Goal: Task Accomplishment & Management: Use online tool/utility

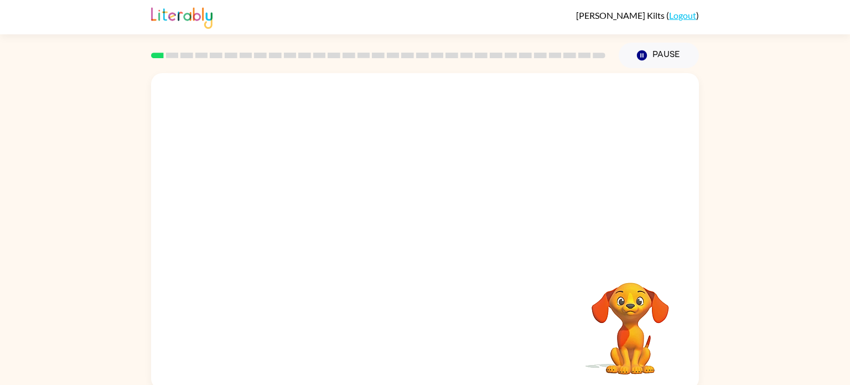
click at [385, 175] on video "Your browser must support playing .mp4 files to use Literably. Please try using…" at bounding box center [425, 166] width 548 height 186
click at [459, 212] on video "Your browser must support playing .mp4 files to use Literably. Please try using…" at bounding box center [425, 166] width 548 height 186
click at [484, 181] on video "Your browser must support playing .mp4 files to use Literably. Please try using…" at bounding box center [425, 166] width 548 height 186
click at [424, 244] on icon "button" at bounding box center [425, 236] width 19 height 19
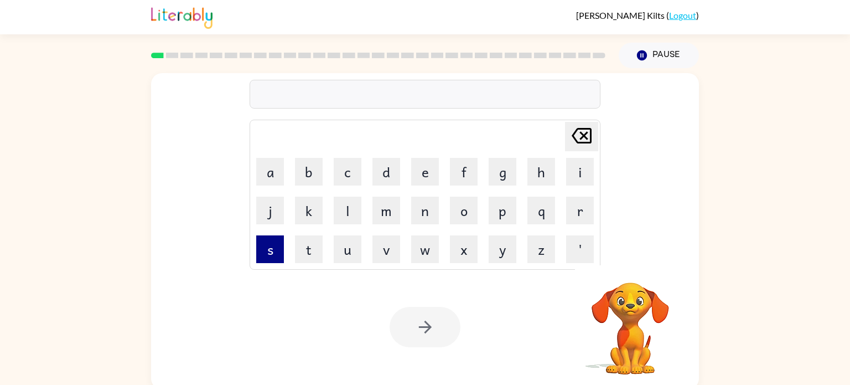
click at [274, 256] on button "s" at bounding box center [270, 249] width 28 height 28
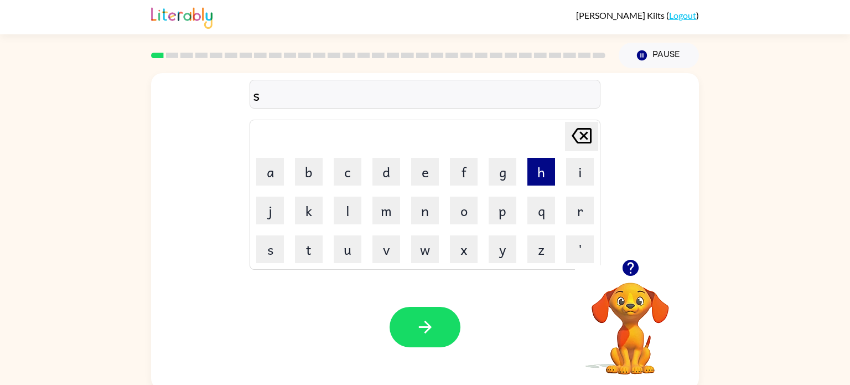
click at [529, 183] on button "h" at bounding box center [541, 172] width 28 height 28
click at [356, 239] on button "u" at bounding box center [348, 249] width 28 height 28
click at [261, 239] on button "s" at bounding box center [270, 249] width 28 height 28
click at [548, 180] on button "h" at bounding box center [541, 172] width 28 height 28
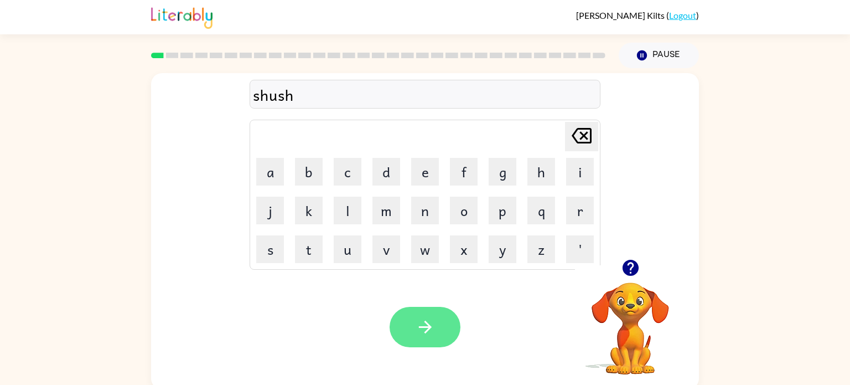
click at [438, 332] on button "button" at bounding box center [425, 327] width 71 height 40
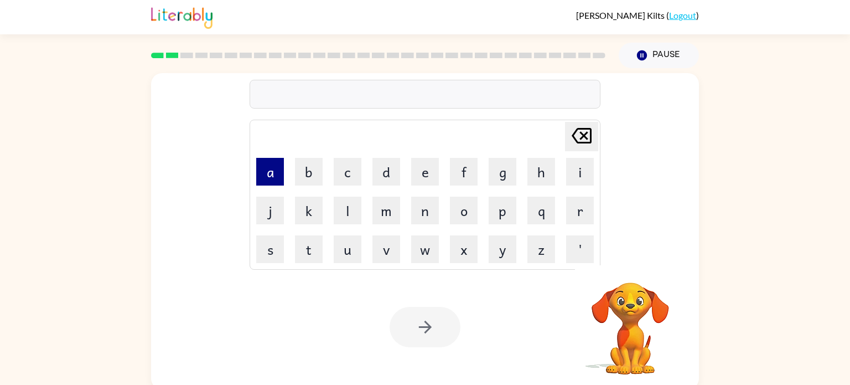
click at [267, 173] on button "a" at bounding box center [270, 172] width 28 height 28
click at [501, 213] on button "p" at bounding box center [503, 210] width 28 height 28
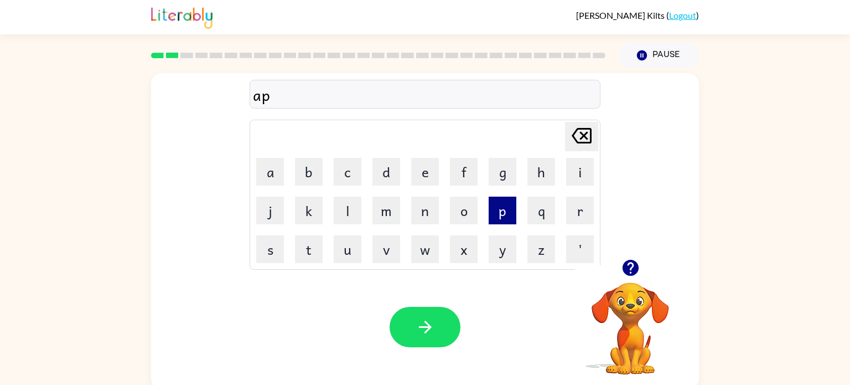
click at [501, 213] on button "p" at bounding box center [503, 210] width 28 height 28
type button "p"
click at [415, 160] on button "e" at bounding box center [425, 172] width 28 height 28
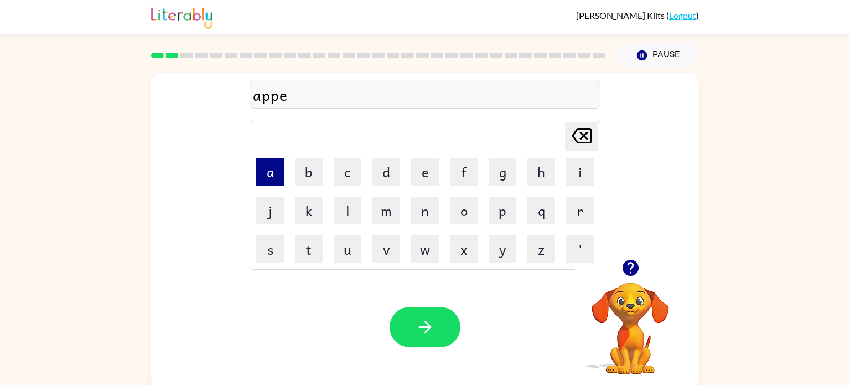
click at [276, 167] on button "a" at bounding box center [270, 172] width 28 height 28
click at [571, 213] on button "r" at bounding box center [580, 210] width 28 height 28
click at [421, 177] on button "e" at bounding box center [425, 172] width 28 height 28
click at [424, 205] on button "n" at bounding box center [425, 210] width 28 height 28
click at [343, 167] on button "c" at bounding box center [348, 172] width 28 height 28
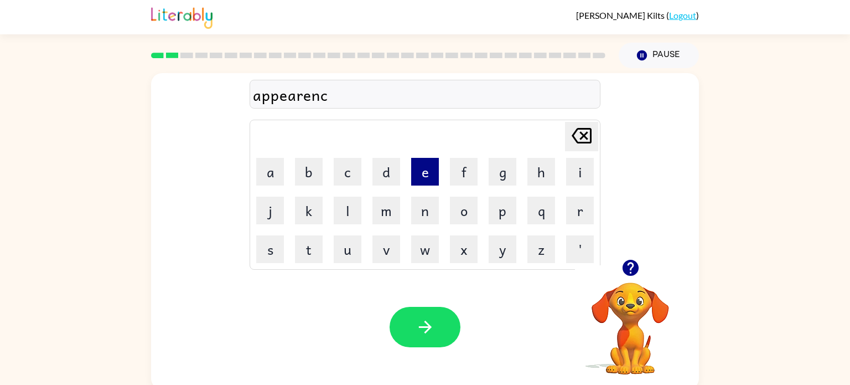
click at [419, 163] on button "e" at bounding box center [425, 172] width 28 height 28
click at [269, 242] on button "s" at bounding box center [270, 249] width 28 height 28
click at [428, 341] on button "button" at bounding box center [425, 327] width 71 height 40
click at [587, 219] on button "r" at bounding box center [580, 210] width 28 height 28
click at [414, 176] on button "e" at bounding box center [425, 172] width 28 height 28
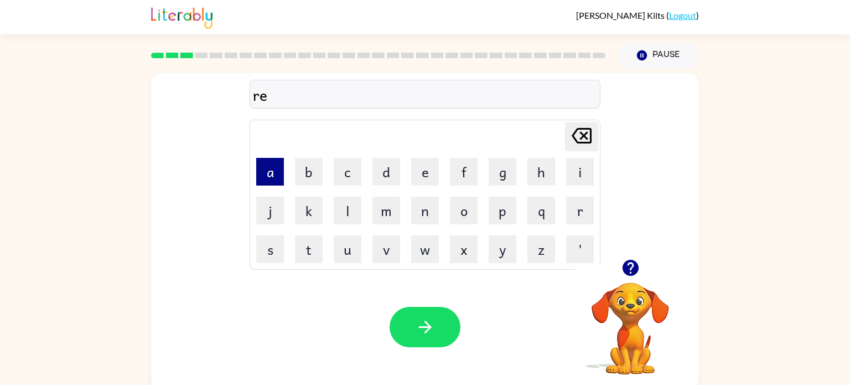
click at [272, 169] on button "a" at bounding box center [270, 172] width 28 height 28
click at [359, 215] on button "l" at bounding box center [348, 210] width 28 height 28
click at [583, 177] on button "i" at bounding box center [580, 172] width 28 height 28
click at [306, 244] on button "t" at bounding box center [309, 249] width 28 height 28
click at [507, 248] on button "y" at bounding box center [503, 249] width 28 height 28
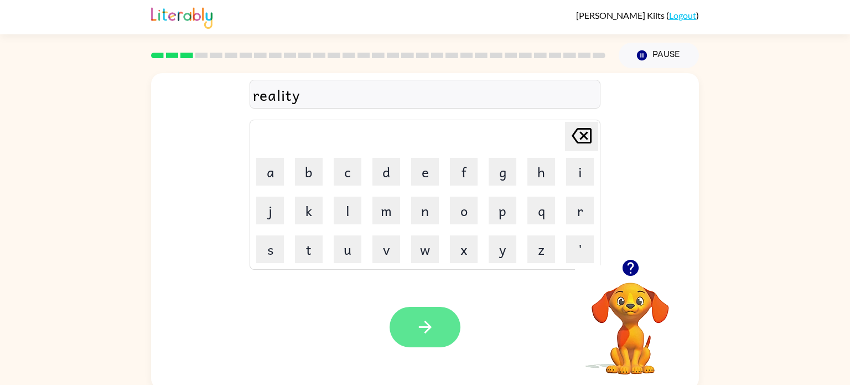
click at [436, 318] on button "button" at bounding box center [425, 327] width 71 height 40
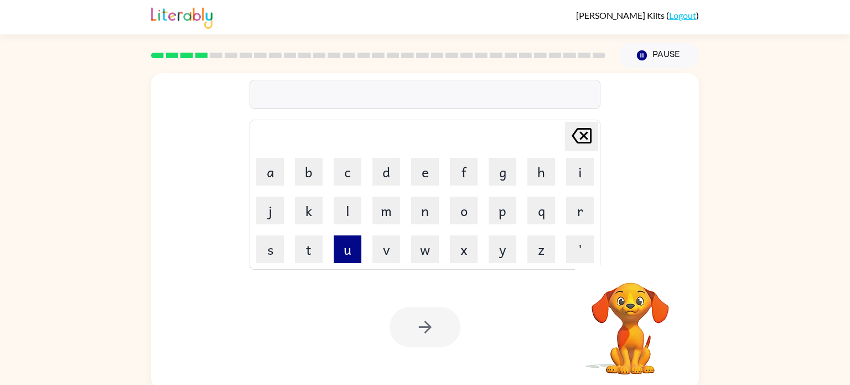
click at [350, 253] on button "u" at bounding box center [348, 249] width 28 height 28
click at [417, 219] on button "n" at bounding box center [425, 210] width 28 height 28
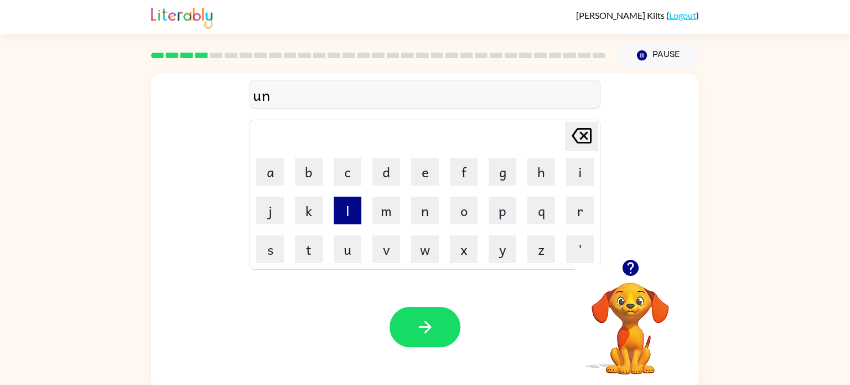
click at [349, 215] on button "l" at bounding box center [348, 210] width 28 height 28
click at [577, 173] on button "i" at bounding box center [580, 172] width 28 height 28
click at [392, 217] on button "m" at bounding box center [386, 210] width 28 height 28
click at [279, 174] on button "a" at bounding box center [270, 172] width 28 height 28
click at [313, 241] on button "t" at bounding box center [309, 249] width 28 height 28
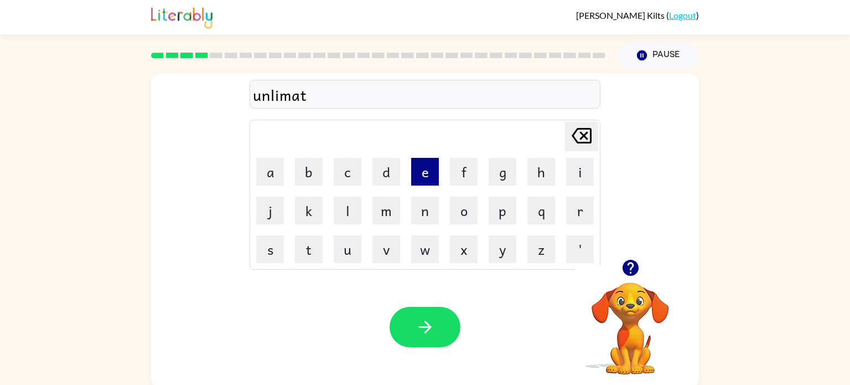
click at [421, 183] on button "e" at bounding box center [425, 172] width 28 height 28
click at [431, 338] on button "button" at bounding box center [425, 327] width 71 height 40
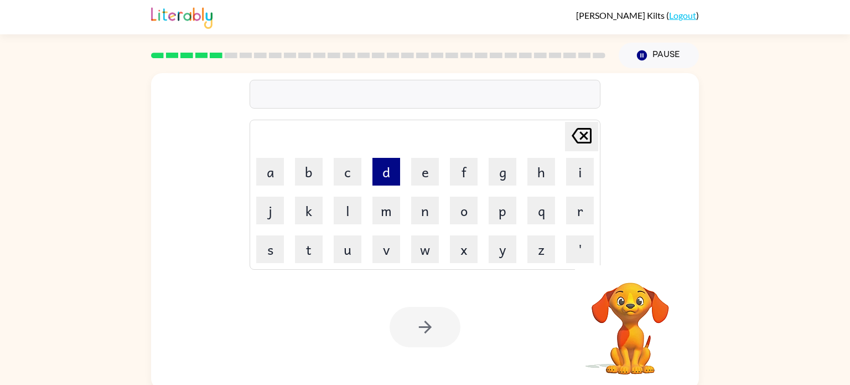
click at [384, 182] on button "d" at bounding box center [386, 172] width 28 height 28
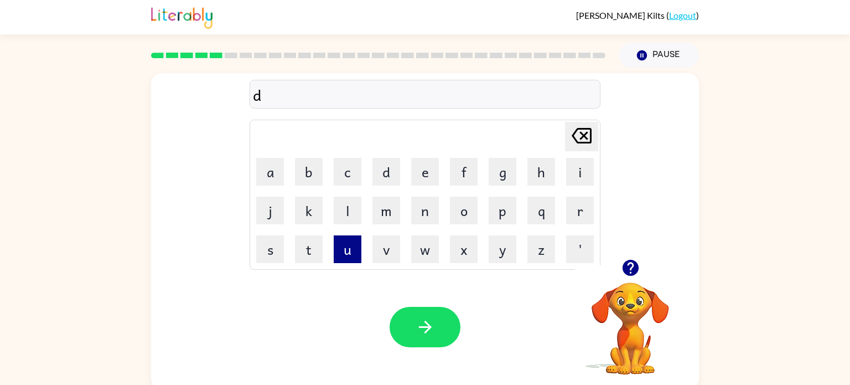
click at [351, 242] on button "u" at bounding box center [348, 249] width 28 height 28
click at [507, 216] on button "p" at bounding box center [503, 210] width 28 height 28
click at [350, 210] on button "l" at bounding box center [348, 210] width 28 height 28
click at [207, 207] on div "dupl Delete Delete last character input a b c d e f g h i j k l m n o p q r s t…" at bounding box center [425, 166] width 548 height 186
click at [343, 179] on button "c" at bounding box center [348, 172] width 28 height 28
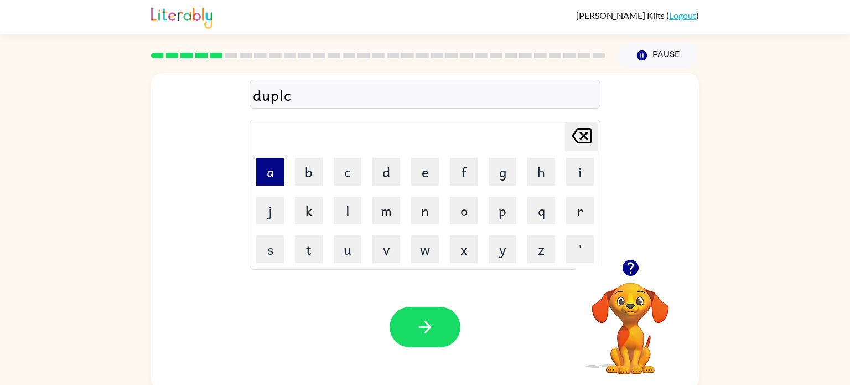
click at [271, 164] on button "a" at bounding box center [270, 172] width 28 height 28
click at [313, 236] on button "t" at bounding box center [309, 249] width 28 height 28
click at [414, 173] on button "e" at bounding box center [425, 172] width 28 height 28
click at [293, 96] on div "duplcate" at bounding box center [425, 94] width 344 height 23
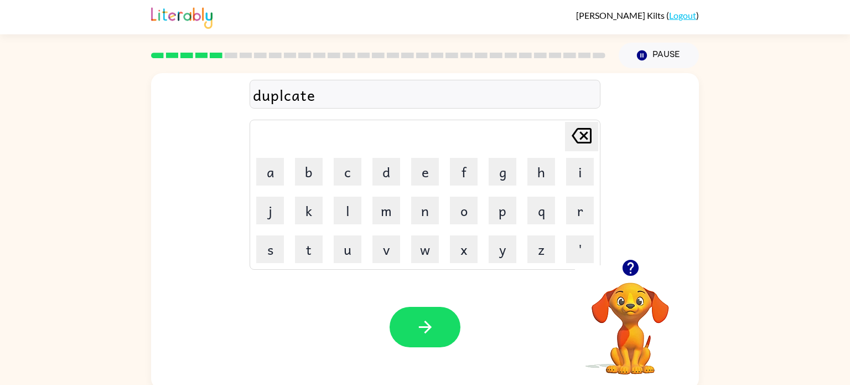
click at [290, 96] on div "duplcate" at bounding box center [425, 94] width 344 height 23
click at [292, 97] on div "duplcate" at bounding box center [425, 94] width 344 height 23
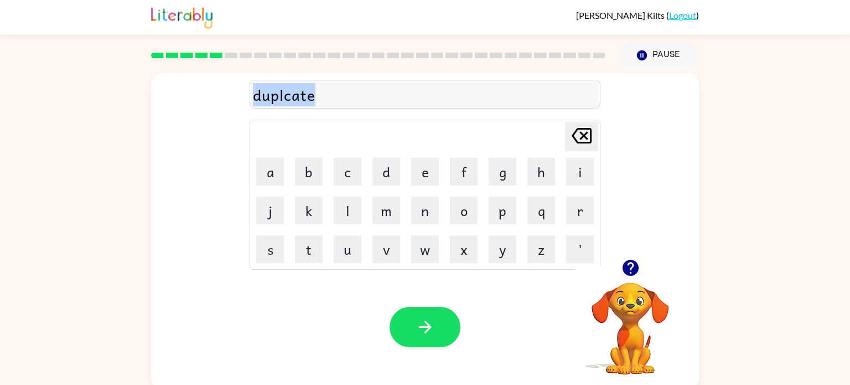
click at [216, 327] on div "duplcate [PERSON_NAME] last character input a b c d e f g h i j k l m n o p q r…" at bounding box center [425, 231] width 548 height 316
click at [335, 92] on div "duplcate" at bounding box center [425, 94] width 344 height 23
click at [316, 95] on div "duplcate" at bounding box center [425, 94] width 344 height 23
click at [325, 96] on div "duplcate" at bounding box center [425, 94] width 344 height 23
click at [338, 92] on div "duplate" at bounding box center [425, 94] width 344 height 23
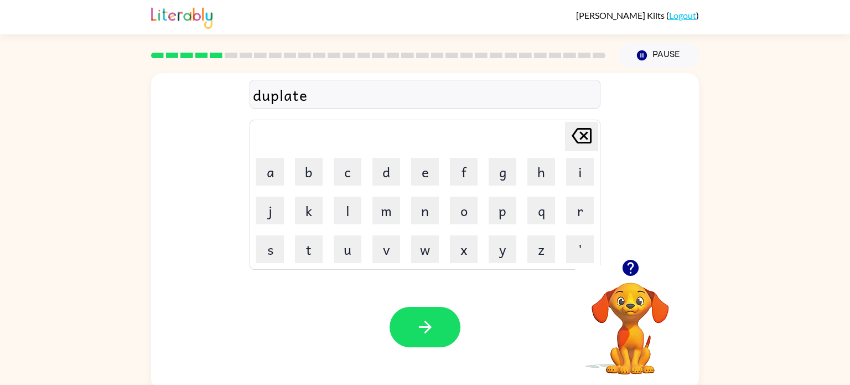
click at [300, 96] on div "duplate" at bounding box center [425, 94] width 344 height 23
click at [432, 328] on icon "button" at bounding box center [425, 326] width 19 height 19
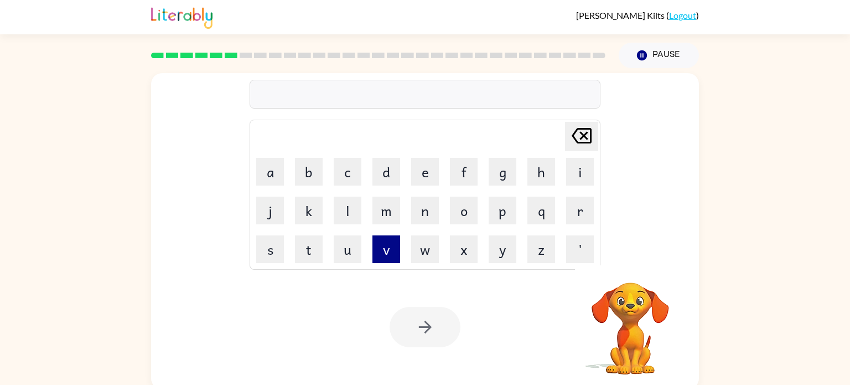
click at [383, 252] on button "v" at bounding box center [386, 249] width 28 height 28
click at [274, 173] on button "a" at bounding box center [270, 172] width 28 height 28
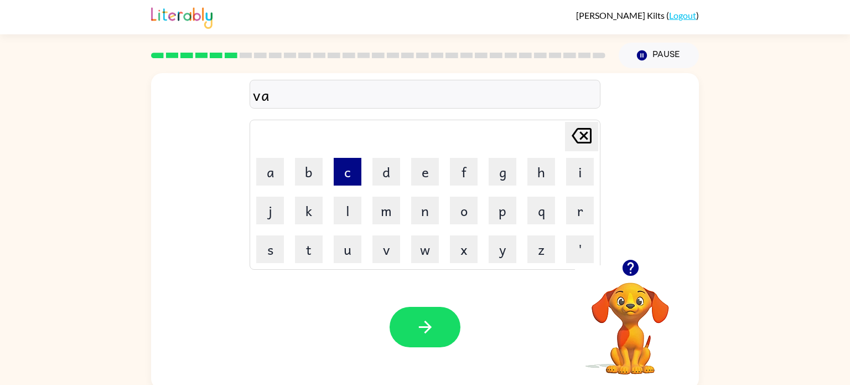
click at [344, 173] on button "c" at bounding box center [348, 172] width 28 height 28
click at [274, 177] on button "a" at bounding box center [270, 172] width 28 height 28
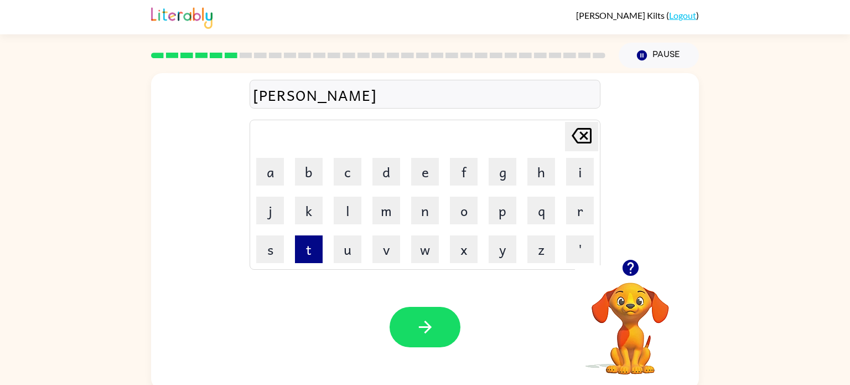
click at [316, 256] on button "t" at bounding box center [309, 249] width 28 height 28
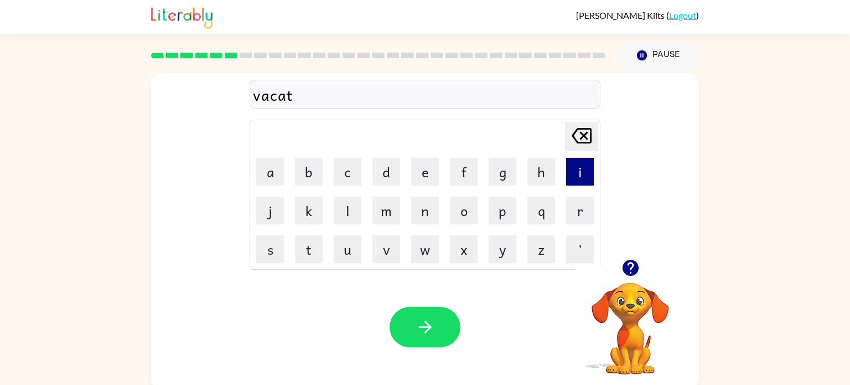
click at [573, 173] on button "i" at bounding box center [580, 172] width 28 height 28
click at [457, 206] on button "o" at bounding box center [464, 210] width 28 height 28
click at [432, 213] on button "n" at bounding box center [425, 210] width 28 height 28
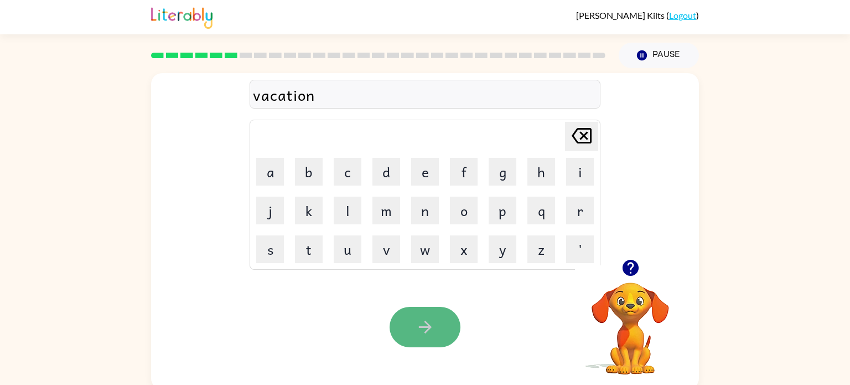
click at [437, 338] on button "button" at bounding box center [425, 327] width 71 height 40
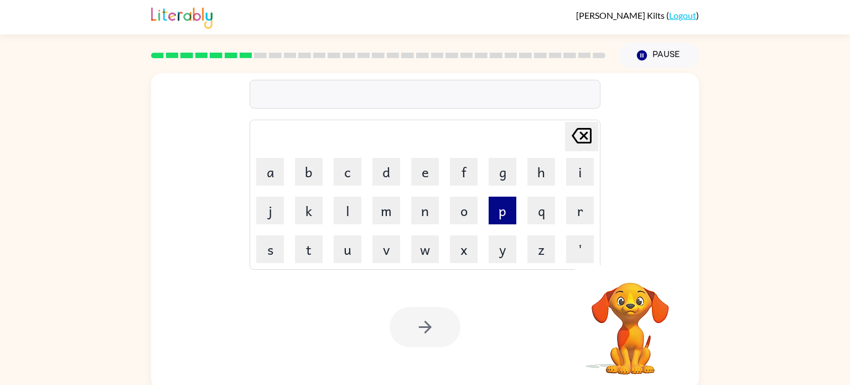
click at [498, 215] on button "p" at bounding box center [503, 210] width 28 height 28
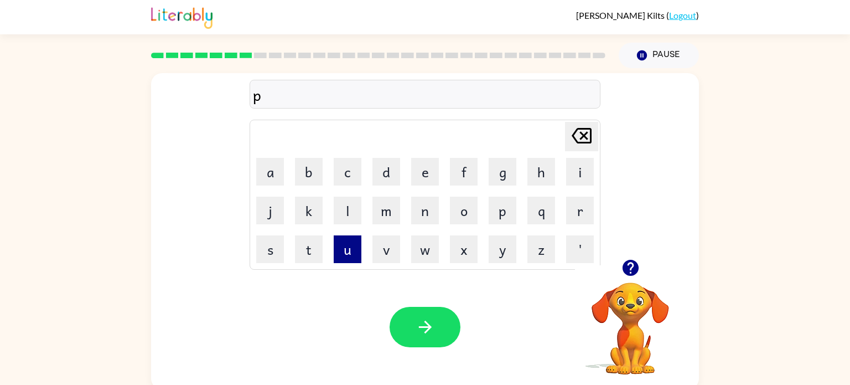
click at [360, 242] on button "u" at bounding box center [348, 249] width 28 height 28
click at [390, 180] on button "d" at bounding box center [386, 172] width 28 height 28
click at [355, 206] on button "l" at bounding box center [348, 210] width 28 height 28
click at [429, 170] on button "e" at bounding box center [425, 172] width 28 height 28
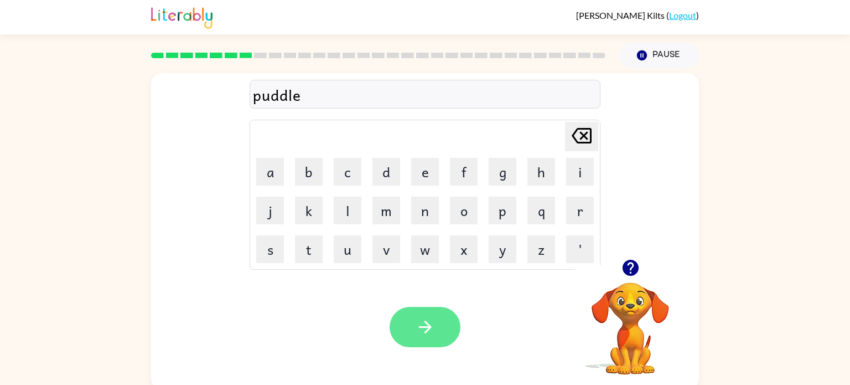
click at [402, 322] on button "button" at bounding box center [425, 327] width 71 height 40
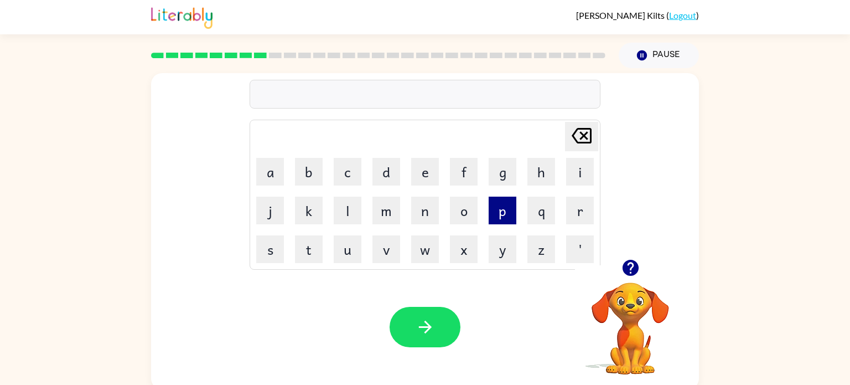
click at [509, 217] on button "p" at bounding box center [503, 210] width 28 height 28
click at [276, 174] on button "a" at bounding box center [270, 172] width 28 height 28
click at [588, 219] on button "r" at bounding box center [580, 210] width 28 height 28
type button "r"
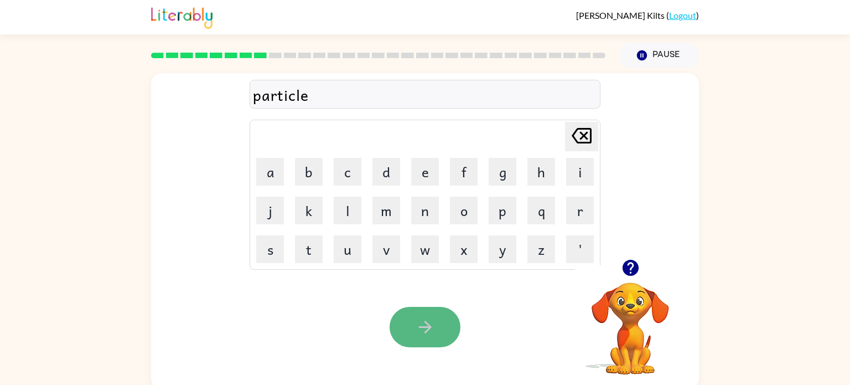
click at [433, 322] on icon "button" at bounding box center [425, 326] width 19 height 19
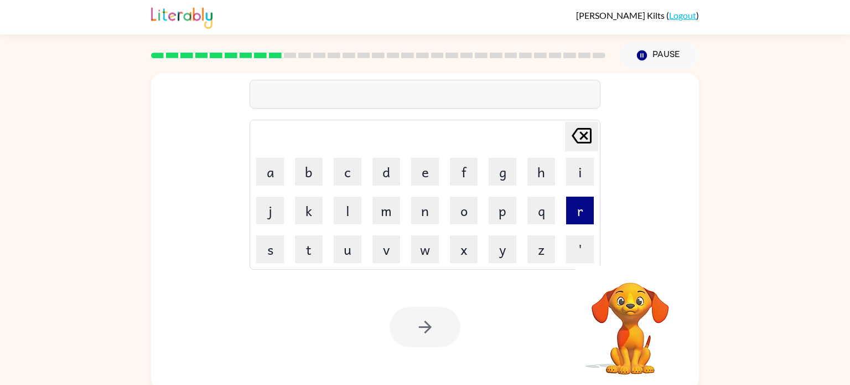
click at [573, 203] on button "r" at bounding box center [580, 210] width 28 height 28
click at [412, 170] on button "e" at bounding box center [425, 172] width 28 height 28
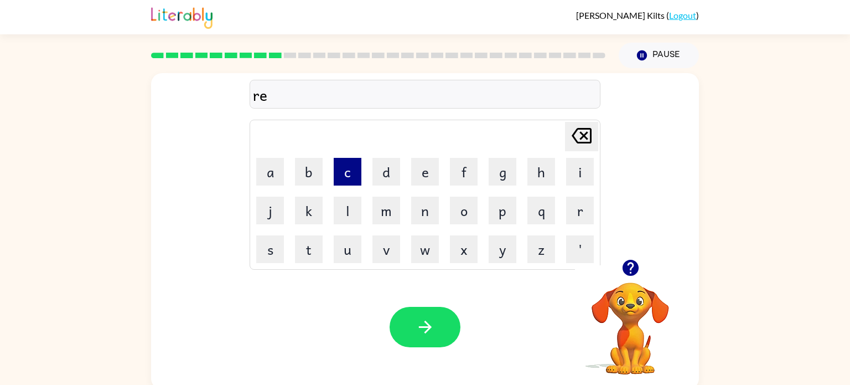
click at [343, 181] on button "c" at bounding box center [348, 172] width 28 height 28
click at [279, 183] on button "a" at bounding box center [270, 172] width 28 height 28
type button "a"
click at [510, 220] on button "p" at bounding box center [503, 210] width 28 height 28
click at [351, 259] on button "u" at bounding box center [348, 249] width 28 height 28
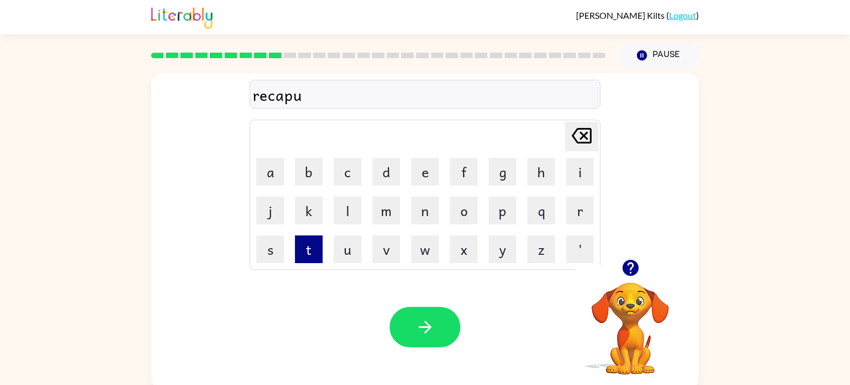
click at [303, 256] on button "t" at bounding box center [309, 249] width 28 height 28
click at [412, 167] on button "e" at bounding box center [425, 172] width 28 height 28
type button "e"
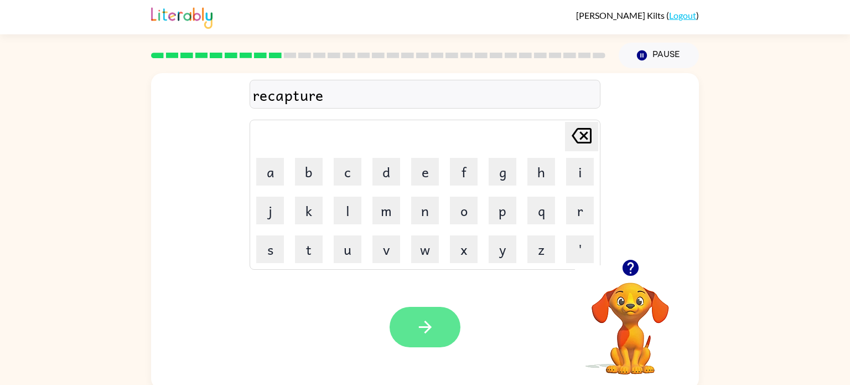
click at [439, 329] on button "button" at bounding box center [425, 327] width 71 height 40
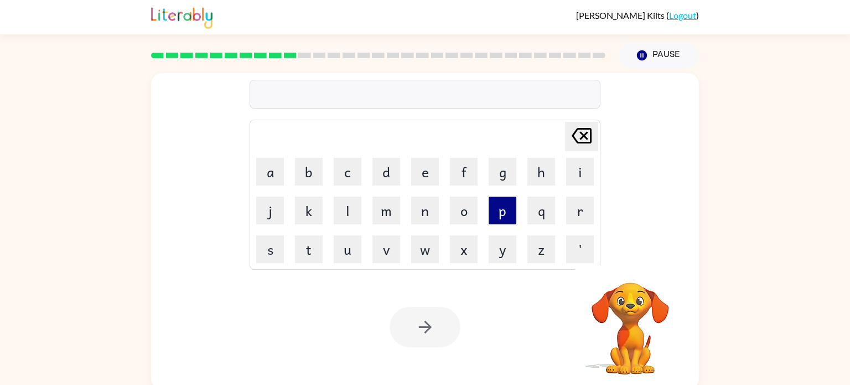
click at [503, 221] on button "p" at bounding box center [503, 210] width 28 height 28
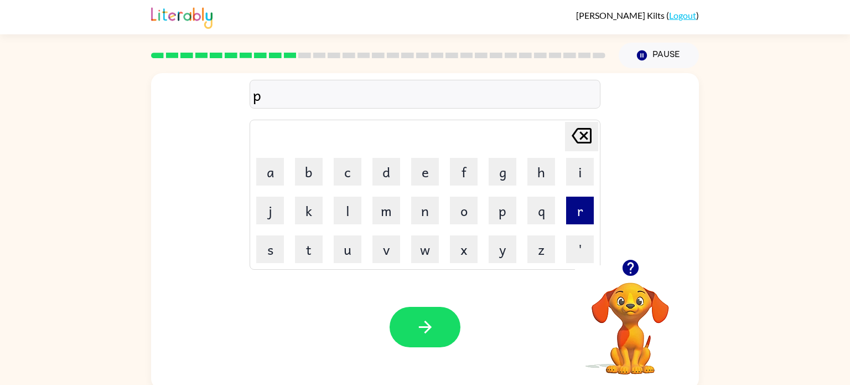
click at [584, 200] on button "r" at bounding box center [580, 210] width 28 height 28
click at [423, 171] on button "e" at bounding box center [425, 172] width 28 height 28
click at [277, 262] on button "s" at bounding box center [270, 249] width 28 height 28
click at [348, 178] on button "c" at bounding box center [348, 172] width 28 height 28
click at [536, 177] on button "h" at bounding box center [541, 172] width 28 height 28
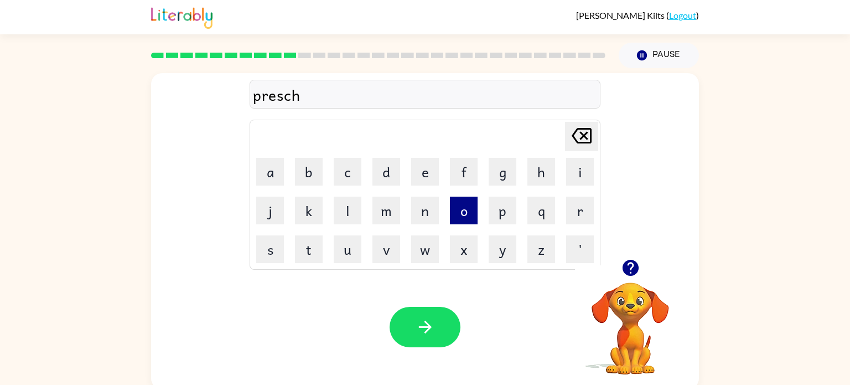
click at [461, 217] on button "o" at bounding box center [464, 210] width 28 height 28
click at [346, 210] on button "l" at bounding box center [348, 210] width 28 height 28
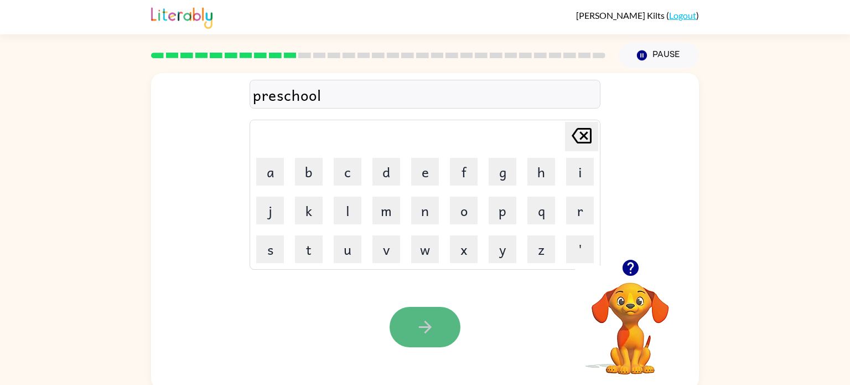
click at [442, 330] on button "button" at bounding box center [425, 327] width 71 height 40
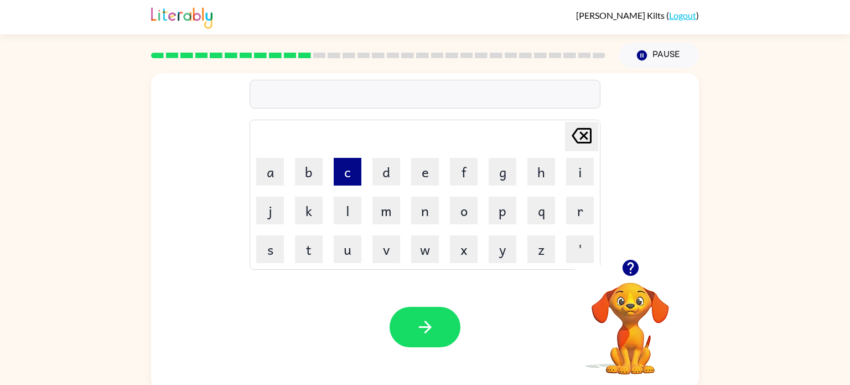
click at [345, 173] on button "c" at bounding box center [348, 172] width 28 height 28
click at [572, 219] on button "r" at bounding box center [580, 210] width 28 height 28
click at [278, 177] on button "a" at bounding box center [270, 172] width 28 height 28
click at [378, 246] on button "v" at bounding box center [386, 249] width 28 height 28
click at [420, 179] on button "e" at bounding box center [425, 172] width 28 height 28
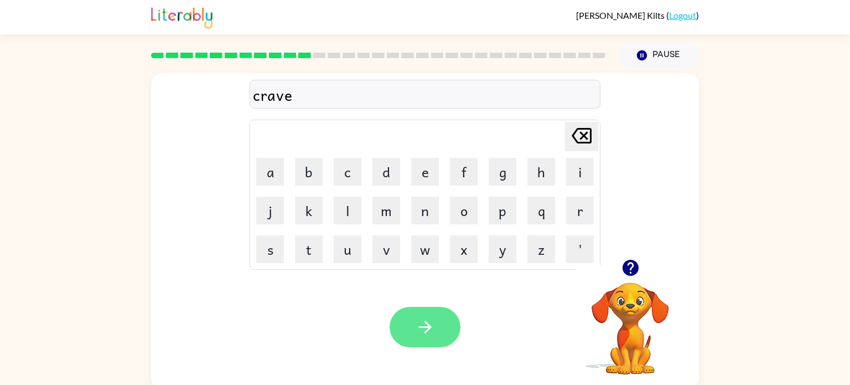
click at [418, 336] on button "button" at bounding box center [425, 327] width 71 height 40
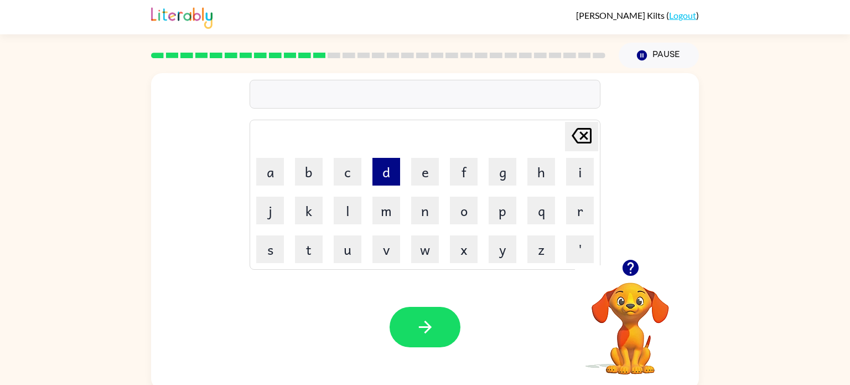
click at [388, 184] on button "d" at bounding box center [386, 172] width 28 height 28
click at [576, 177] on button "i" at bounding box center [580, 172] width 28 height 28
click at [340, 171] on button "c" at bounding box center [348, 172] width 28 height 28
click at [320, 248] on button "t" at bounding box center [309, 249] width 28 height 28
click at [271, 168] on button "a" at bounding box center [270, 172] width 28 height 28
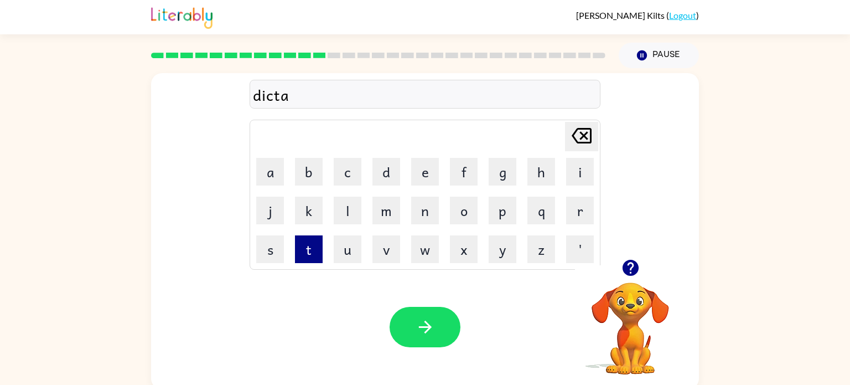
click at [315, 249] on button "t" at bounding box center [309, 249] width 28 height 28
click at [432, 169] on button "e" at bounding box center [425, 172] width 28 height 28
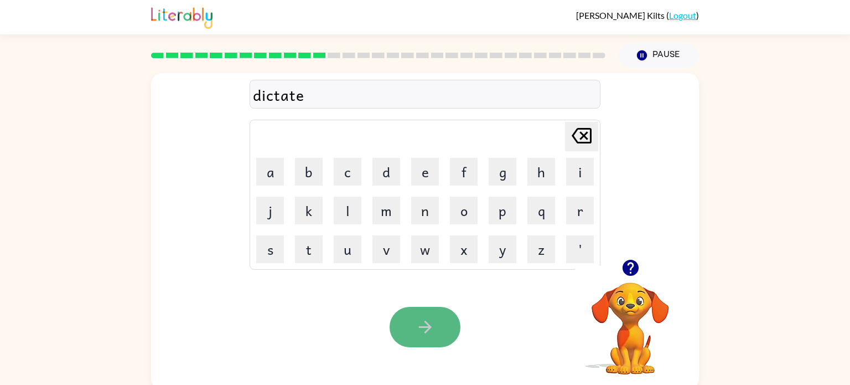
click at [429, 324] on icon "button" at bounding box center [425, 326] width 19 height 19
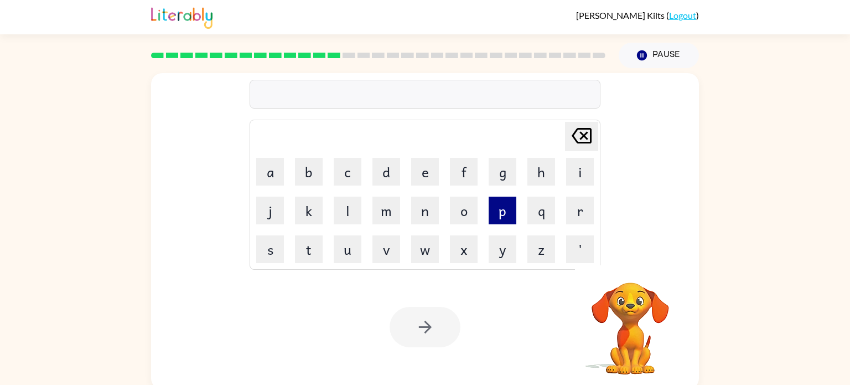
click at [503, 214] on button "p" at bounding box center [503, 210] width 28 height 28
click at [265, 185] on button "a" at bounding box center [270, 172] width 28 height 28
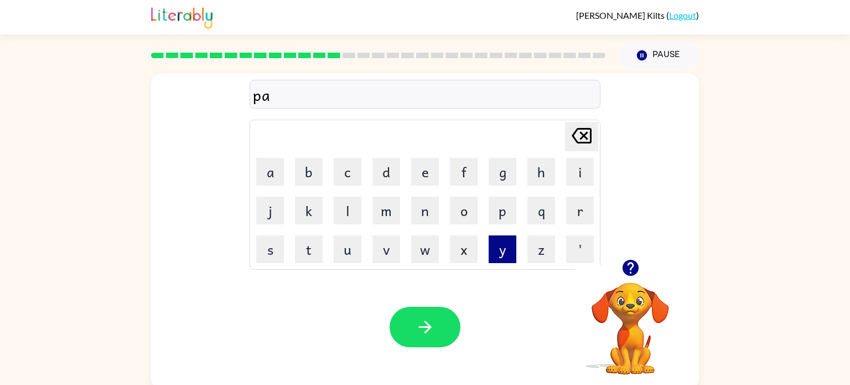
click at [495, 248] on button "y" at bounding box center [503, 249] width 28 height 28
click at [396, 213] on button "m" at bounding box center [386, 210] width 28 height 28
click at [419, 184] on button "e" at bounding box center [425, 172] width 28 height 28
click at [421, 220] on button "n" at bounding box center [425, 210] width 28 height 28
click at [296, 250] on button "t" at bounding box center [309, 249] width 28 height 28
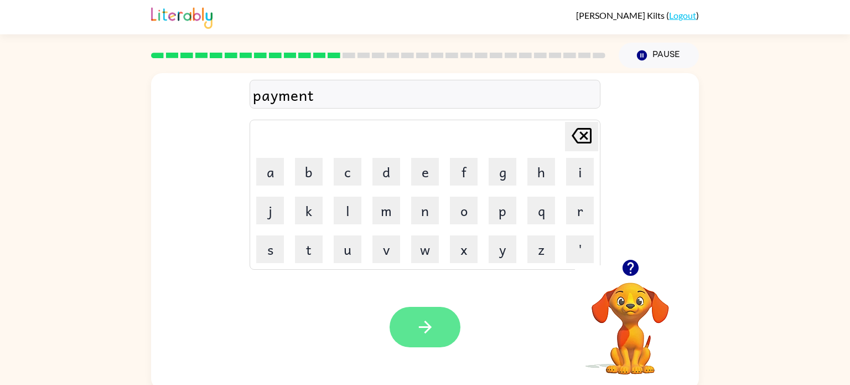
click at [434, 324] on button "button" at bounding box center [425, 327] width 71 height 40
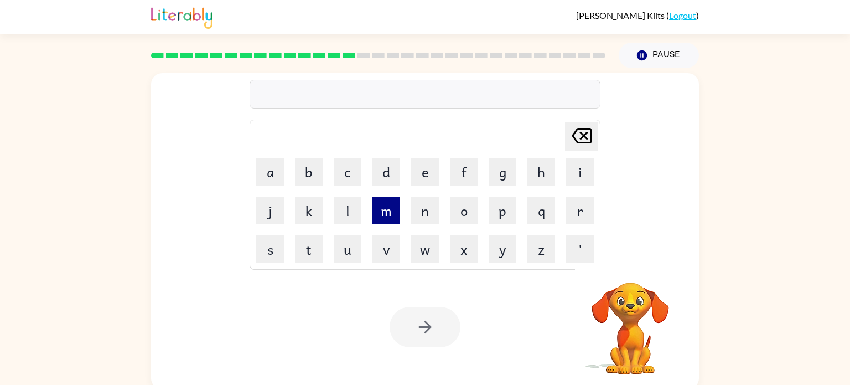
click at [387, 211] on button "m" at bounding box center [386, 210] width 28 height 28
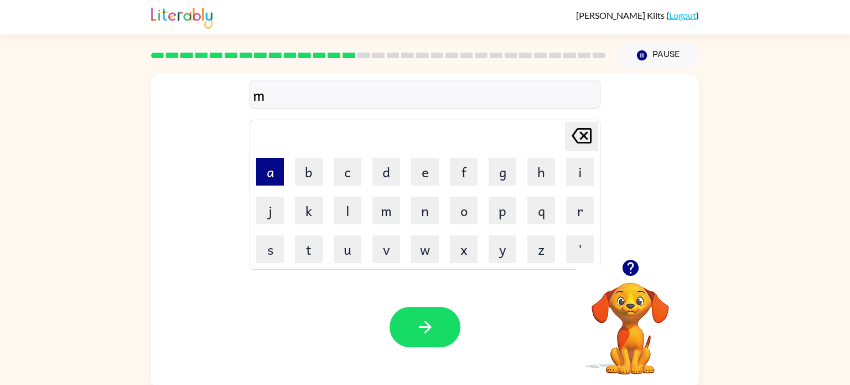
click at [274, 170] on button "a" at bounding box center [270, 172] width 28 height 28
click at [274, 206] on button "j" at bounding box center [270, 210] width 28 height 28
click at [464, 202] on button "o" at bounding box center [464, 210] width 28 height 28
click at [559, 211] on table "[PERSON_NAME] last character input a b c d e f g h i j k l m n o p q r s t u v …" at bounding box center [425, 194] width 350 height 149
click at [588, 176] on button "i" at bounding box center [580, 172] width 28 height 28
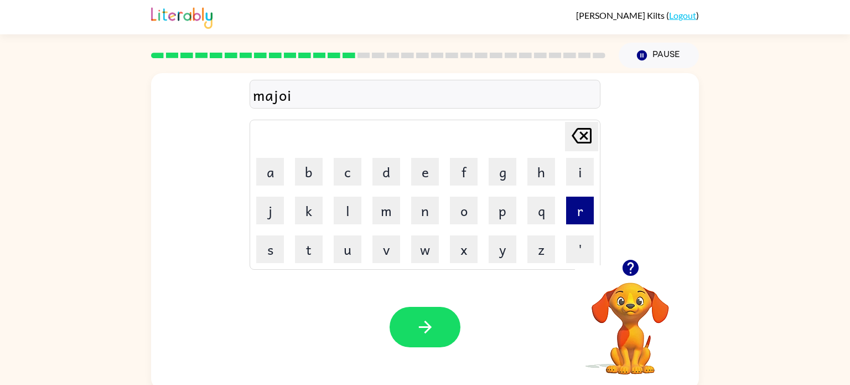
click at [590, 205] on button "r" at bounding box center [580, 210] width 28 height 28
click at [583, 139] on icon "[PERSON_NAME] last character input" at bounding box center [581, 135] width 27 height 27
click at [579, 212] on button "r" at bounding box center [580, 210] width 28 height 28
click at [590, 138] on icon at bounding box center [582, 135] width 20 height 15
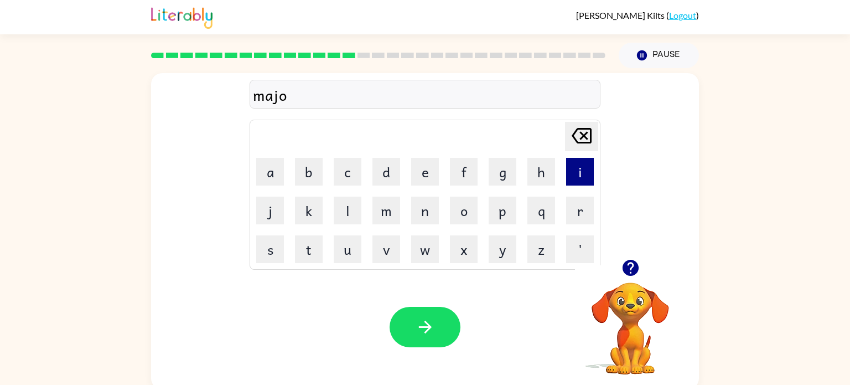
click at [584, 164] on button "i" at bounding box center [580, 172] width 28 height 28
click at [578, 209] on button "r" at bounding box center [580, 210] width 28 height 28
click at [586, 132] on icon at bounding box center [582, 135] width 20 height 15
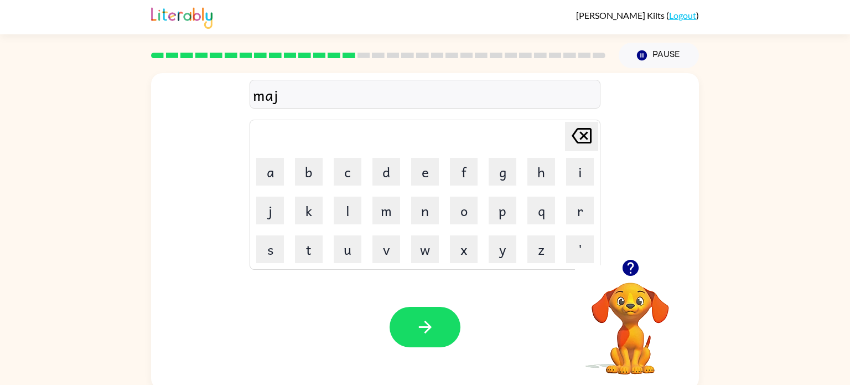
click at [586, 132] on icon at bounding box center [582, 135] width 20 height 15
type button "delete"
click at [452, 333] on button "button" at bounding box center [425, 327] width 71 height 40
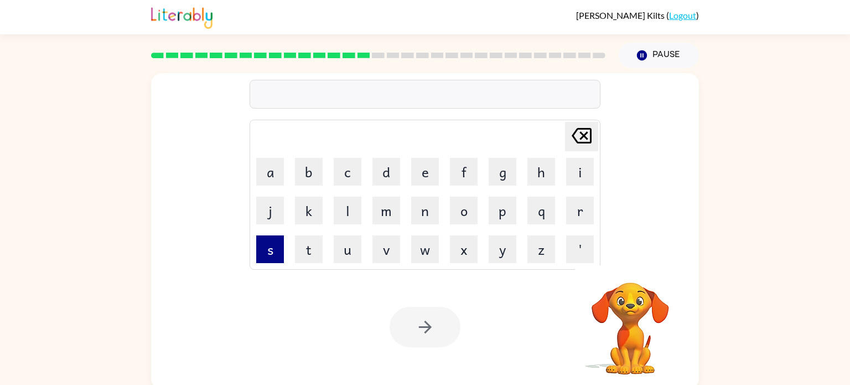
click at [265, 247] on button "s" at bounding box center [270, 249] width 28 height 28
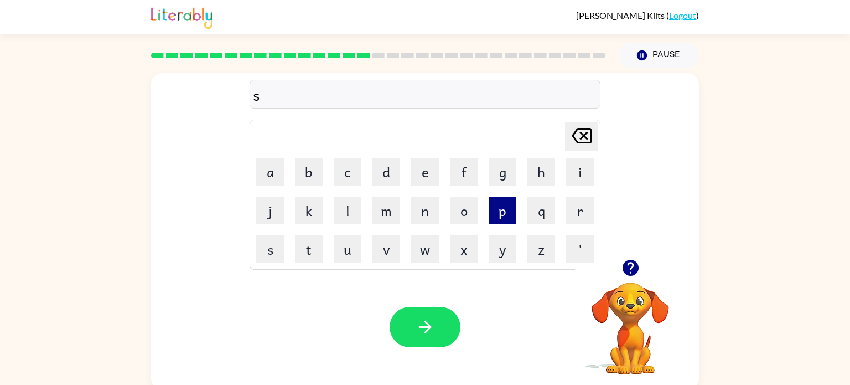
click at [509, 213] on button "p" at bounding box center [503, 210] width 28 height 28
click at [275, 180] on button "a" at bounding box center [270, 172] width 28 height 28
click at [576, 213] on button "r" at bounding box center [580, 210] width 28 height 28
type button "r"
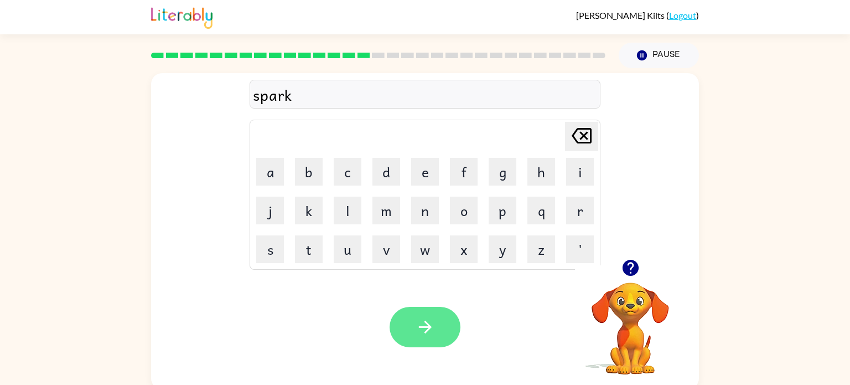
click at [431, 336] on icon "button" at bounding box center [425, 326] width 19 height 19
click at [429, 341] on button "button" at bounding box center [425, 327] width 71 height 40
click at [432, 334] on icon "button" at bounding box center [425, 326] width 19 height 19
click at [437, 324] on button "button" at bounding box center [425, 327] width 71 height 40
click at [429, 324] on icon "button" at bounding box center [425, 326] width 19 height 19
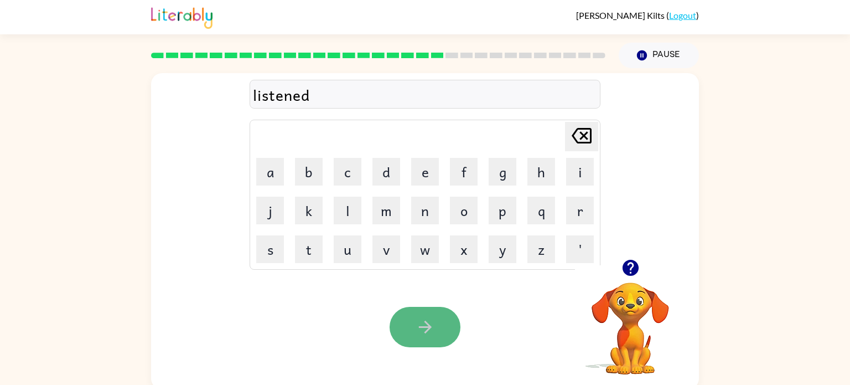
click at [429, 323] on icon "button" at bounding box center [425, 326] width 19 height 19
click at [438, 331] on button "button" at bounding box center [425, 327] width 71 height 40
click at [431, 338] on button "button" at bounding box center [425, 327] width 71 height 40
click at [437, 336] on button "button" at bounding box center [425, 327] width 71 height 40
click at [438, 336] on button "button" at bounding box center [425, 327] width 71 height 40
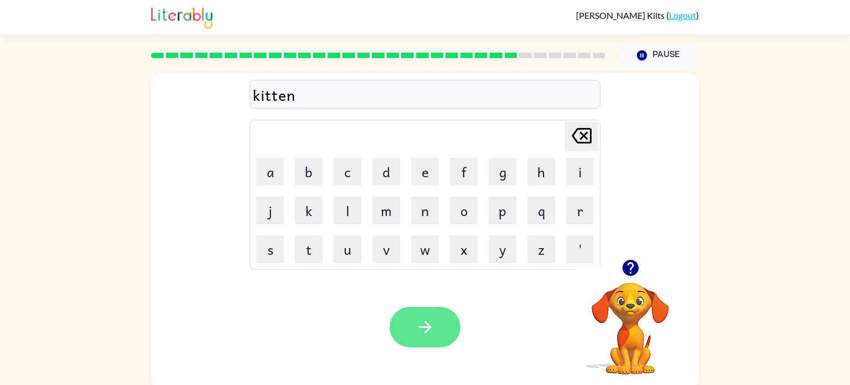
click at [432, 334] on icon "button" at bounding box center [425, 326] width 19 height 19
click at [421, 320] on icon "button" at bounding box center [425, 326] width 19 height 19
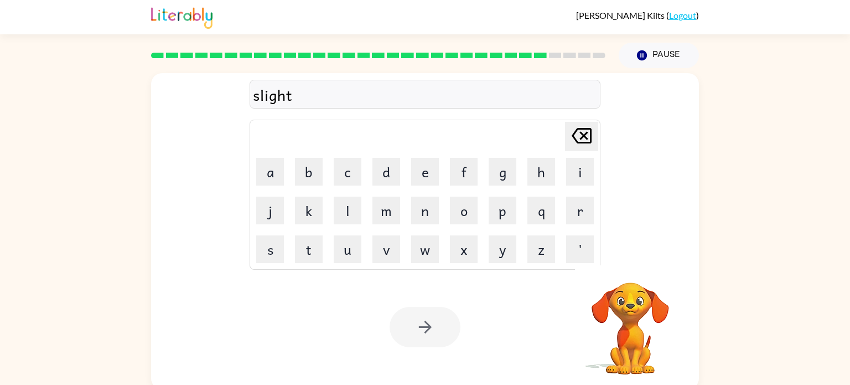
click at [437, 335] on div at bounding box center [425, 327] width 71 height 40
click at [437, 335] on button "button" at bounding box center [425, 327] width 71 height 40
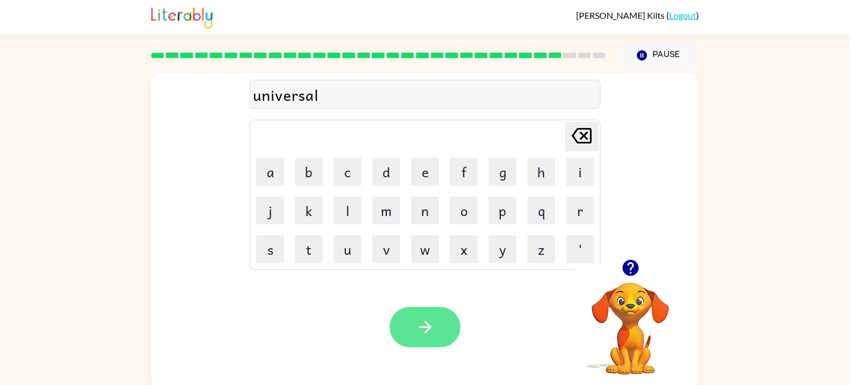
click at [426, 322] on icon "button" at bounding box center [424, 326] width 13 height 13
click at [448, 326] on button "button" at bounding box center [425, 327] width 71 height 40
click at [445, 327] on button "button" at bounding box center [425, 327] width 71 height 40
